Goal: Task Accomplishment & Management: Use online tool/utility

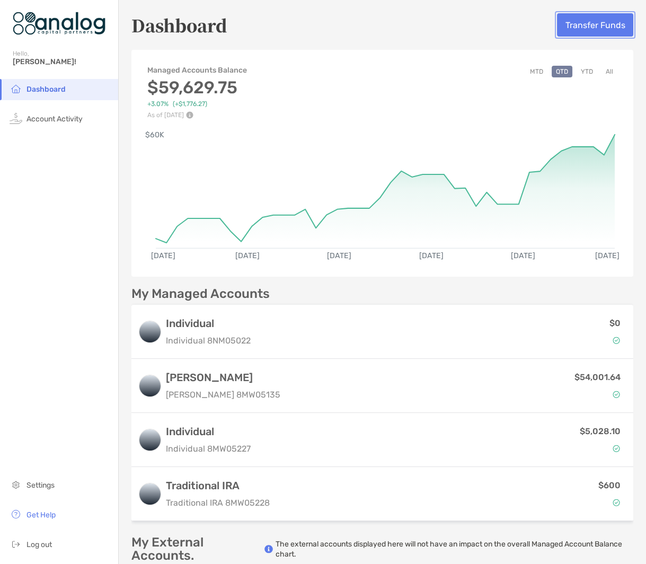
click at [604, 21] on button "Transfer Funds" at bounding box center [595, 24] width 76 height 23
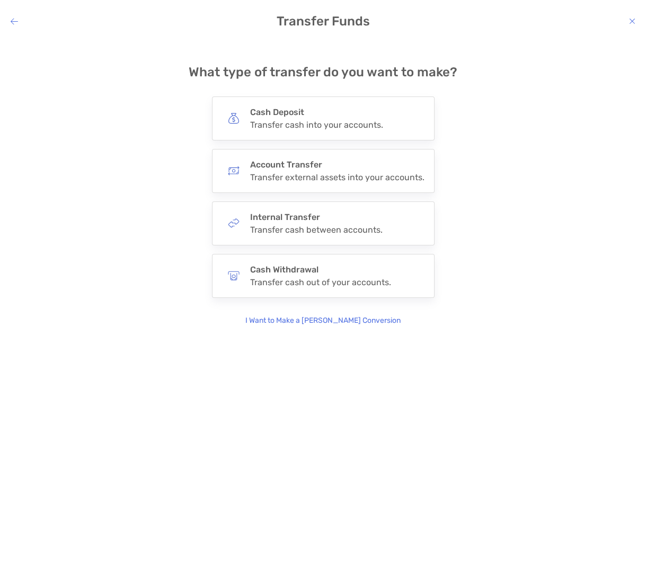
click at [310, 317] on p "I Want to Make a [PERSON_NAME] Conversion" at bounding box center [322, 321] width 155 height 12
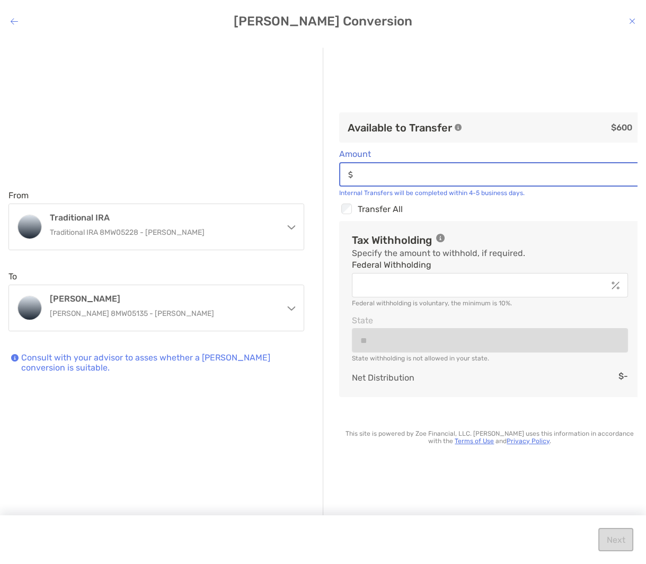
click at [423, 175] on input "Amount" at bounding box center [498, 174] width 283 height 9
type input "***"
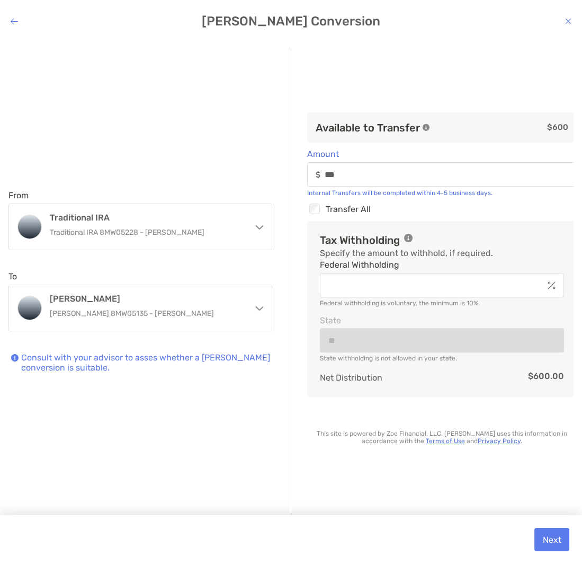
click at [377, 290] on div "modal" at bounding box center [442, 285] width 245 height 24
click at [377, 290] on input "Federal Withholding" at bounding box center [432, 285] width 222 height 9
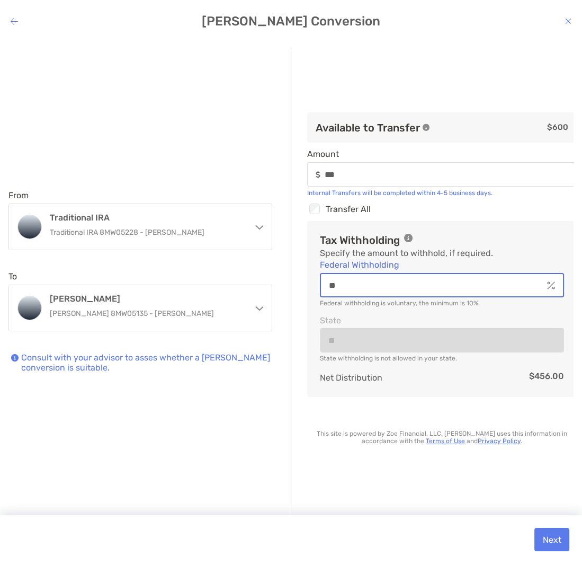
type input "**"
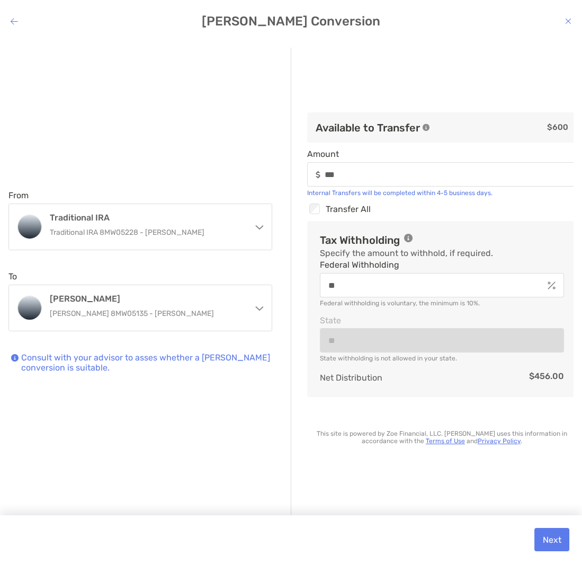
click at [531, 441] on p "This site is powered by Zoe Financial, LLC. [PERSON_NAME] uses this information…" at bounding box center [442, 437] width 270 height 15
click at [559, 539] on button "Next" at bounding box center [551, 539] width 35 height 23
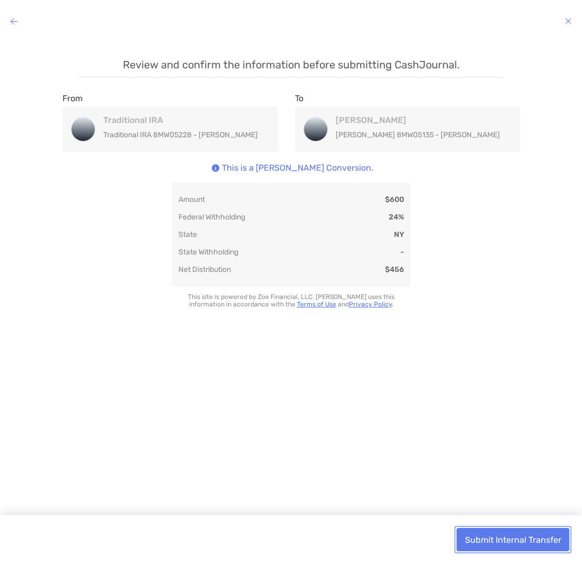
click at [501, 547] on button "Submit Internal Transfer" at bounding box center [513, 539] width 113 height 23
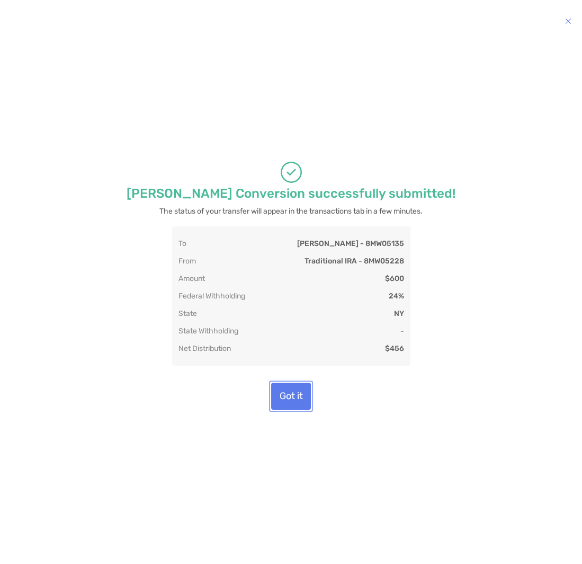
click at [297, 409] on button "Got it" at bounding box center [291, 395] width 40 height 27
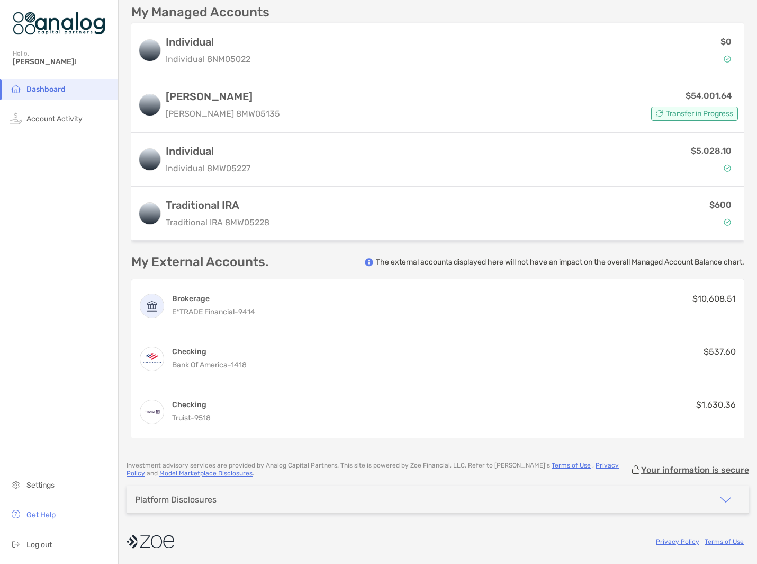
scroll to position [276, 0]
